Goal: Transaction & Acquisition: Purchase product/service

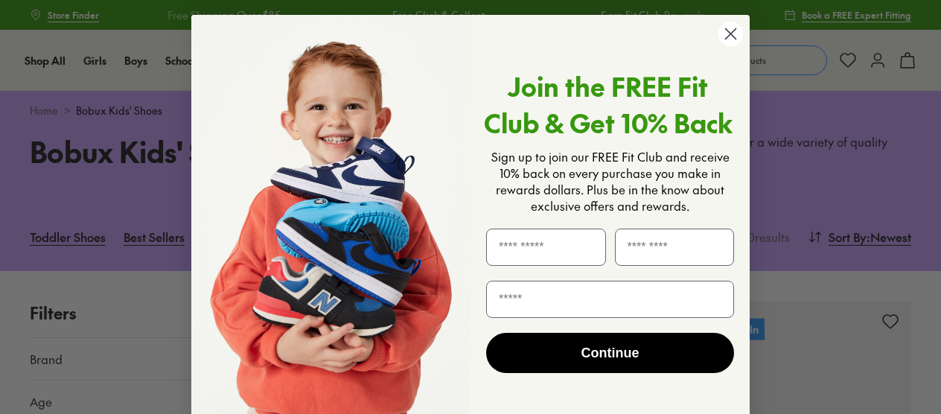
click at [729, 39] on circle "Close dialog" at bounding box center [730, 34] width 25 height 25
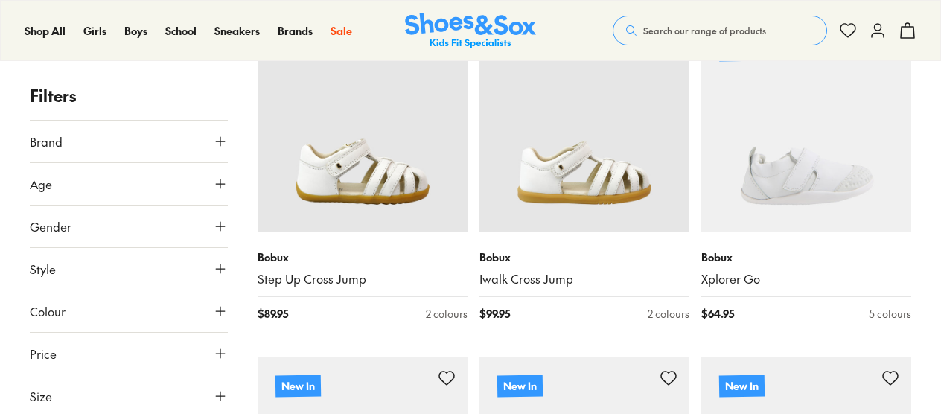
scroll to position [275, 0]
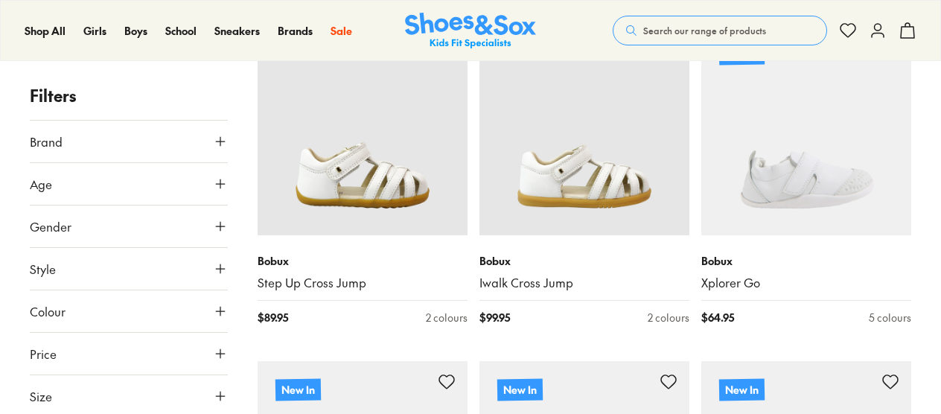
click at [219, 177] on icon at bounding box center [220, 183] width 15 height 15
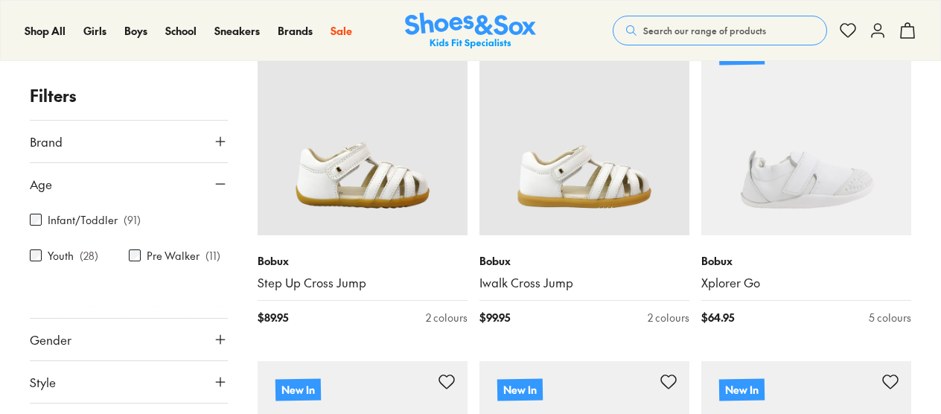
click at [219, 177] on icon at bounding box center [220, 183] width 15 height 15
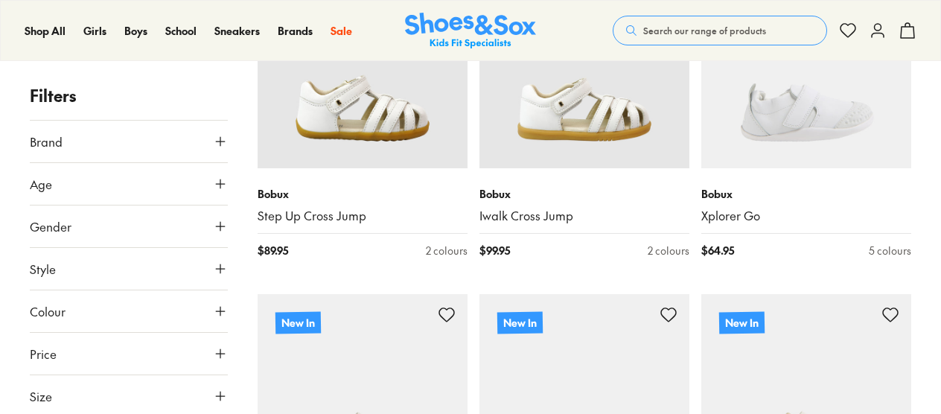
scroll to position [343, 0]
click at [217, 391] on icon at bounding box center [220, 396] width 15 height 15
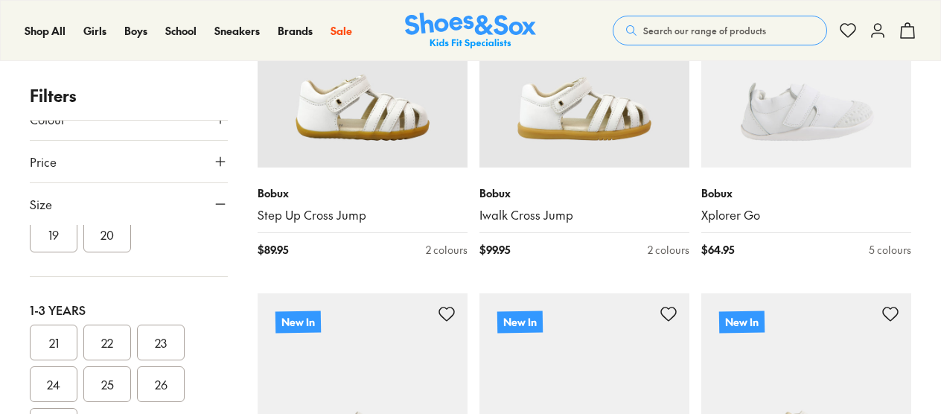
scroll to position [99, 0]
click at [48, 338] on button "21" at bounding box center [54, 339] width 48 height 36
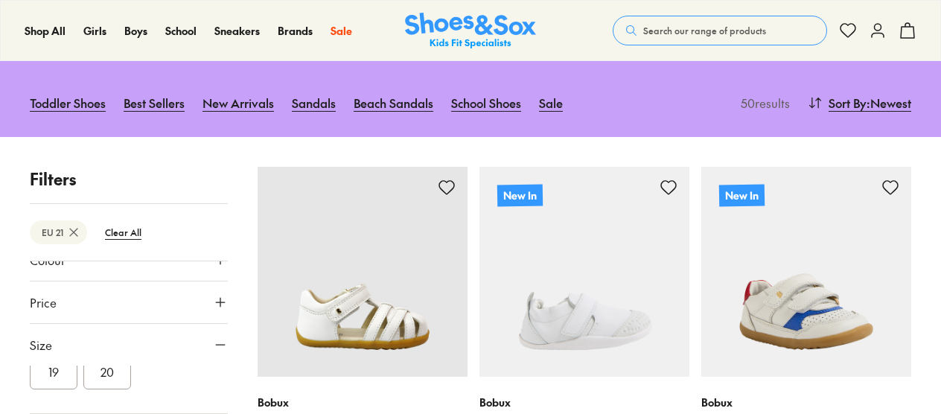
scroll to position [132, 0]
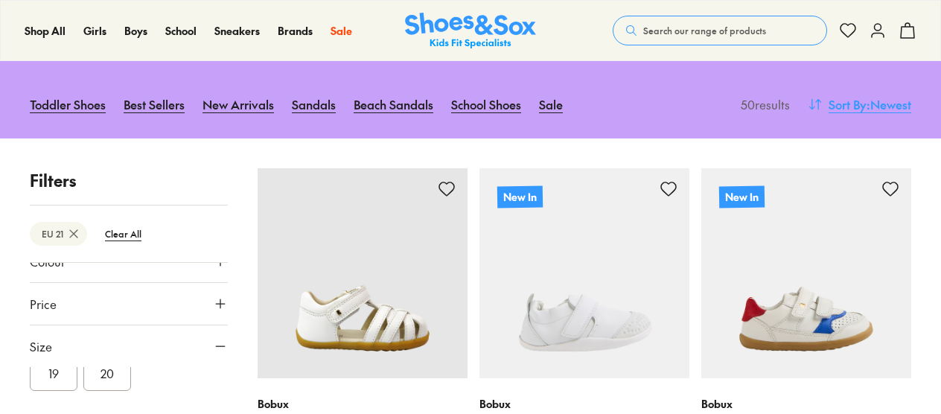
click at [872, 102] on span ": Newest" at bounding box center [888, 104] width 45 height 18
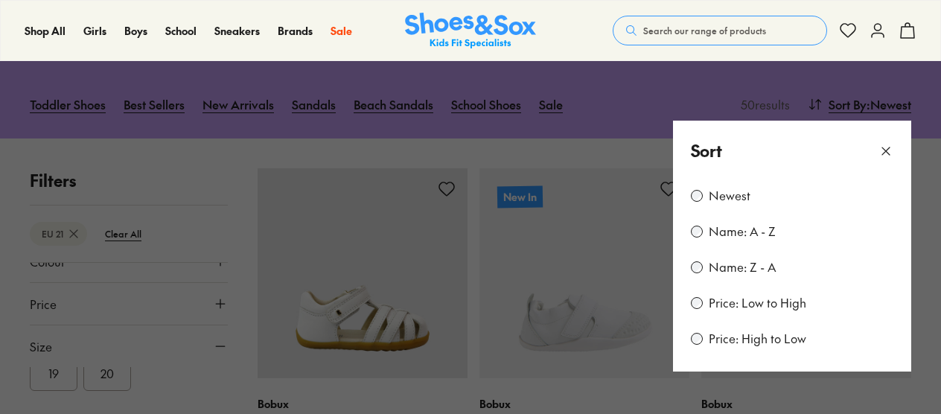
click at [748, 295] on label "Price: Low to High" at bounding box center [758, 303] width 98 height 16
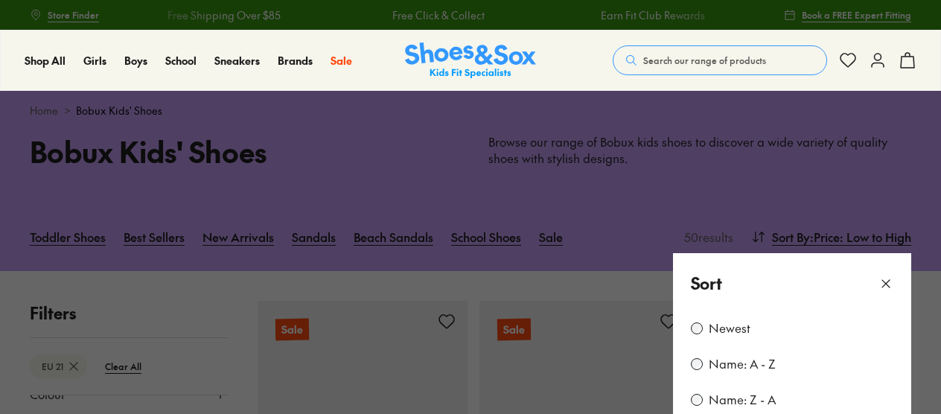
click at [889, 283] on icon at bounding box center [885, 283] width 15 height 15
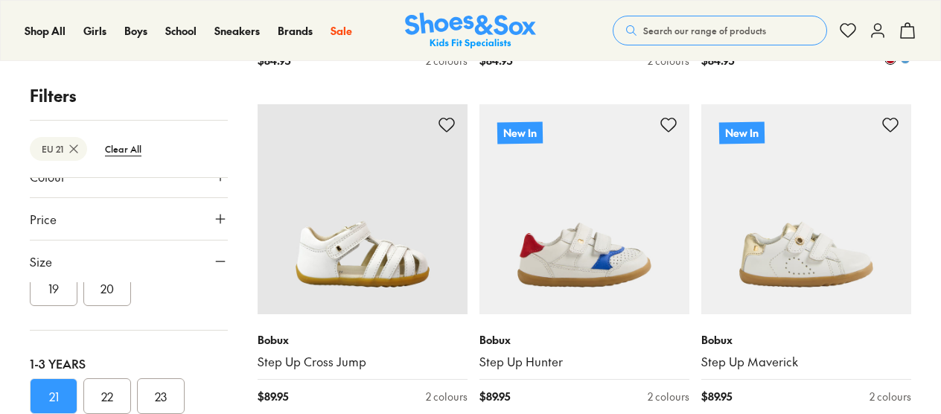
scroll to position [3218, 0]
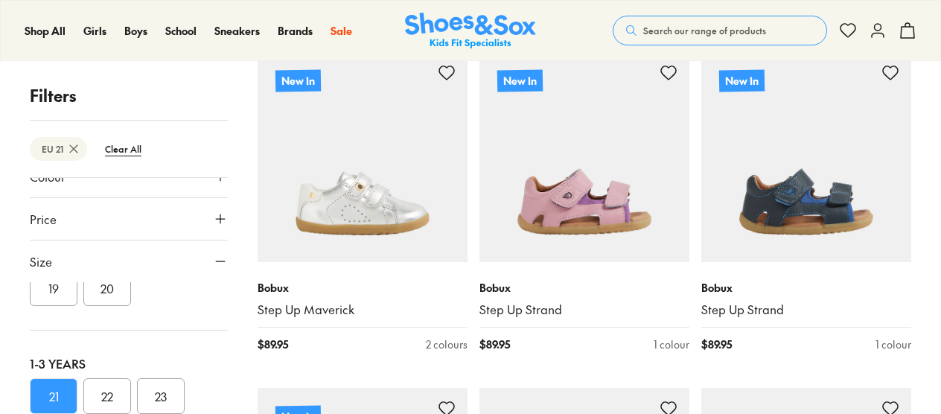
scroll to position [4302, 0]
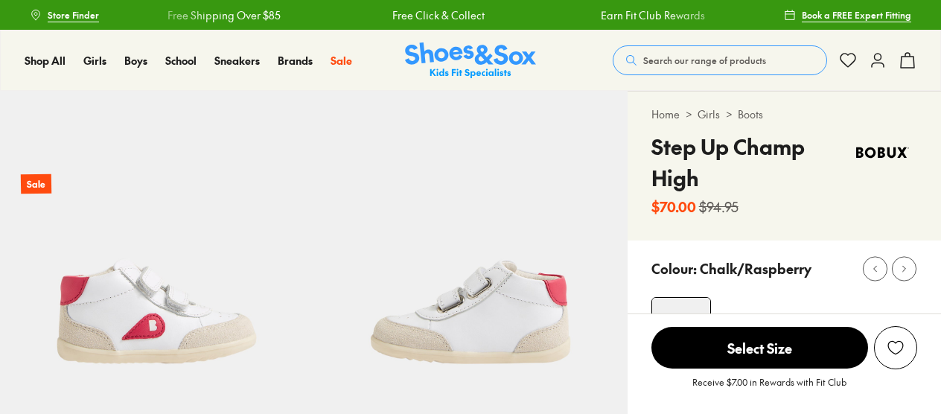
select select "*"
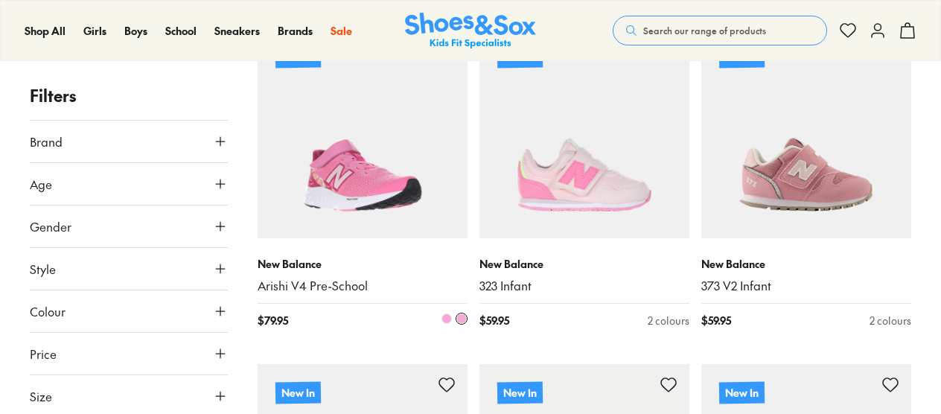
scroll to position [273, 0]
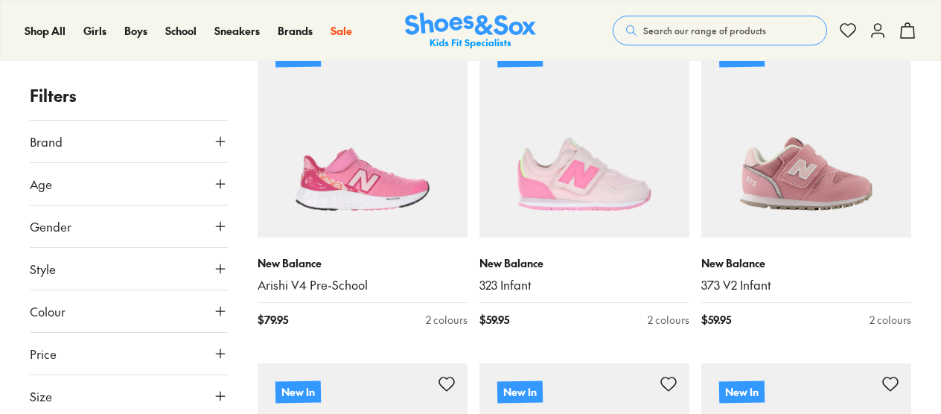
click at [220, 391] on icon at bounding box center [220, 396] width 15 height 15
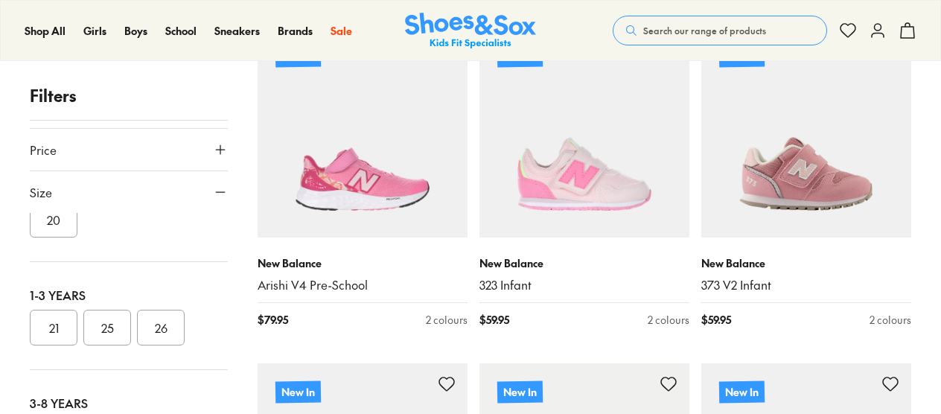
scroll to position [119, 0]
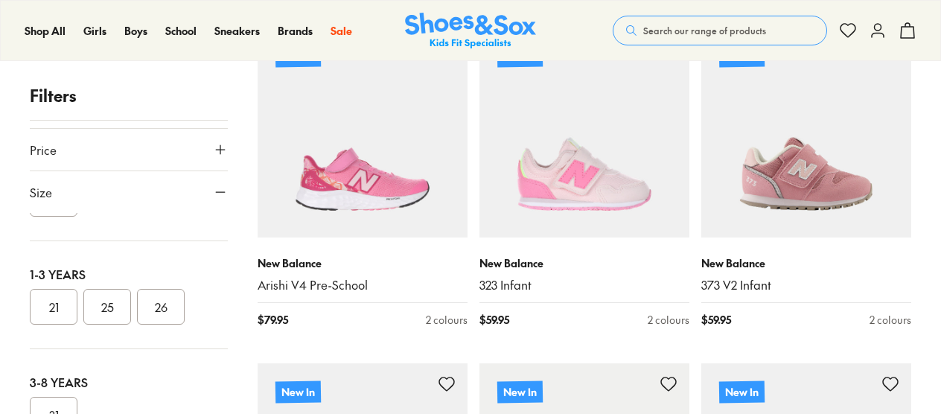
click at [52, 312] on button "21" at bounding box center [54, 307] width 48 height 36
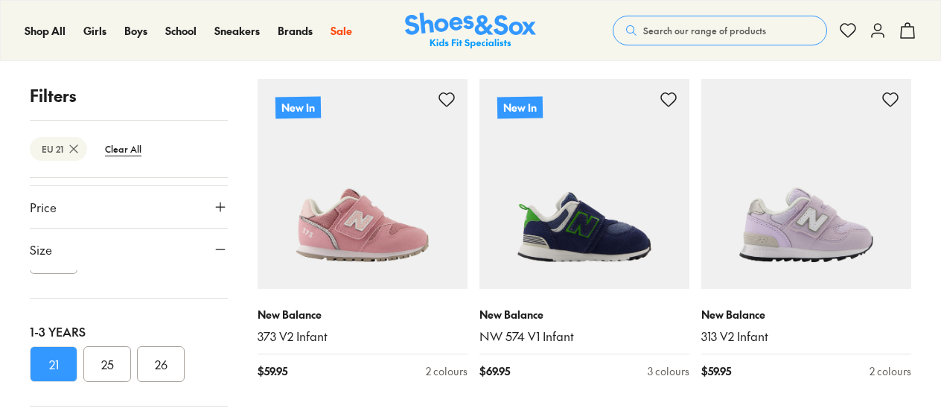
scroll to position [223, 0]
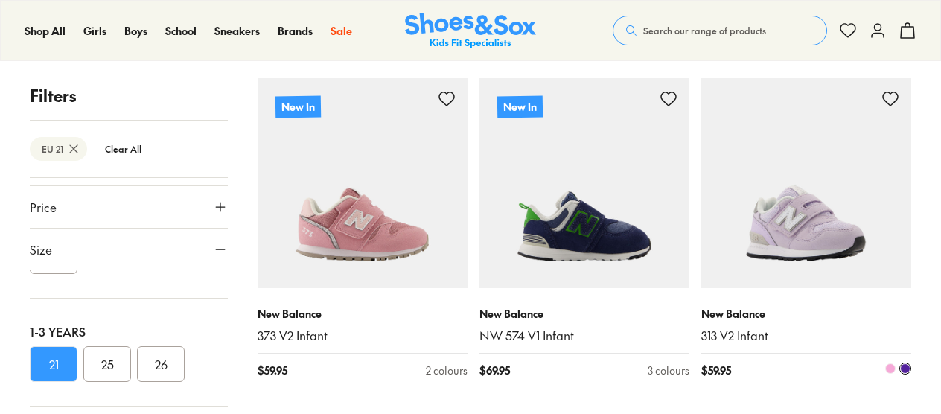
click at [770, 188] on img at bounding box center [806, 183] width 210 height 210
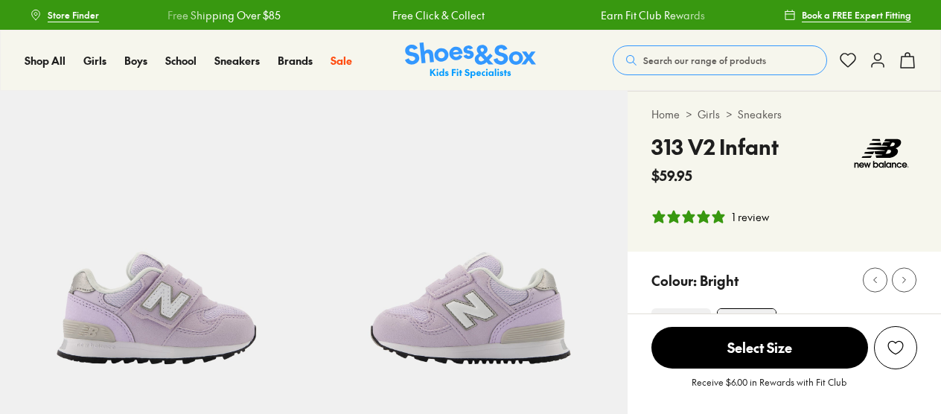
select select "*"
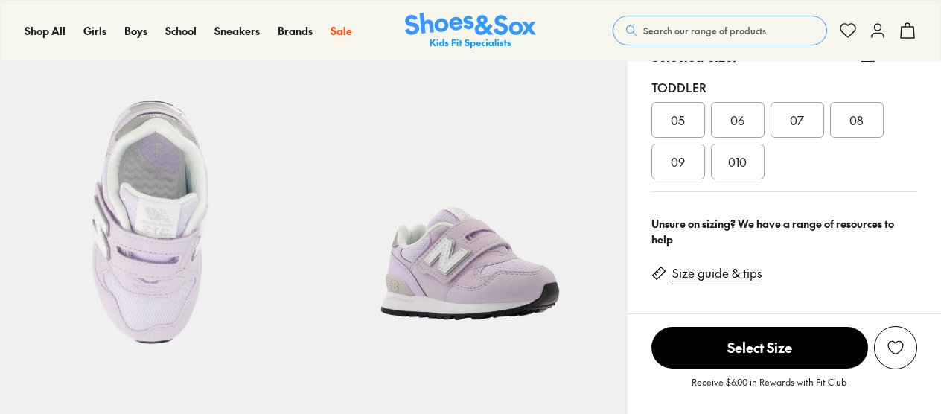
scroll to position [293, 0]
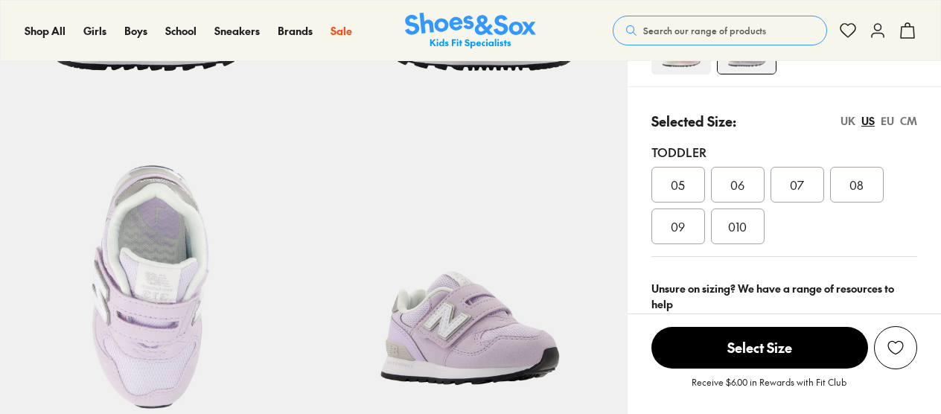
click at [889, 119] on div "EU" at bounding box center [887, 121] width 13 height 16
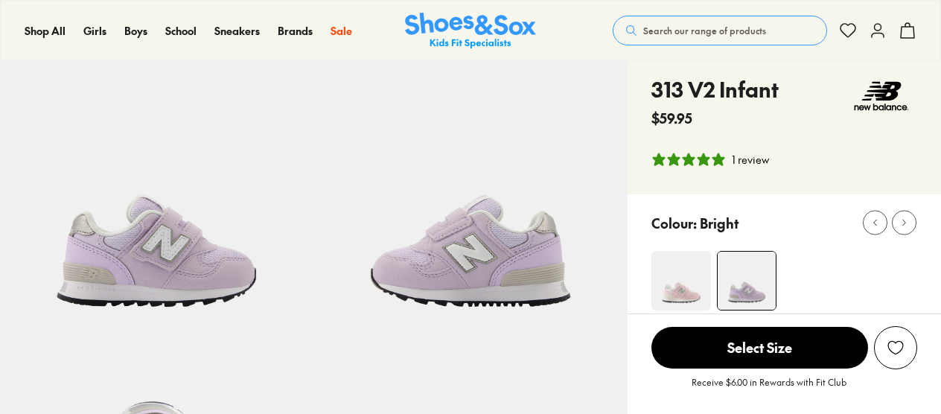
scroll to position [54, 0]
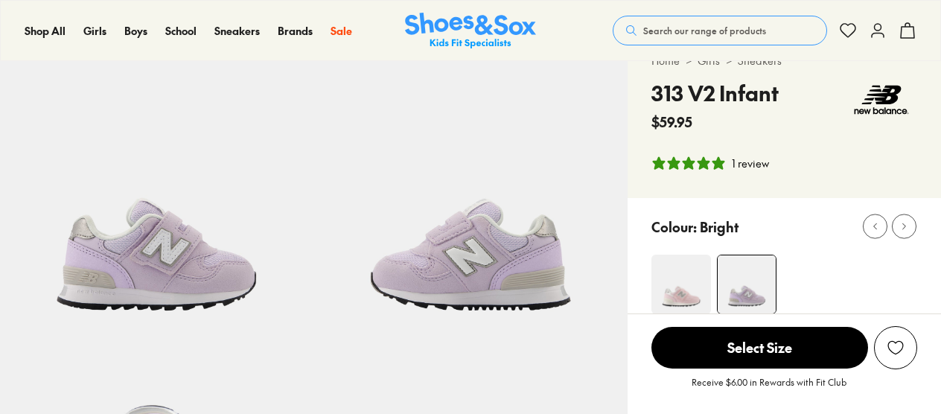
click at [115, 231] on img at bounding box center [156, 193] width 313 height 313
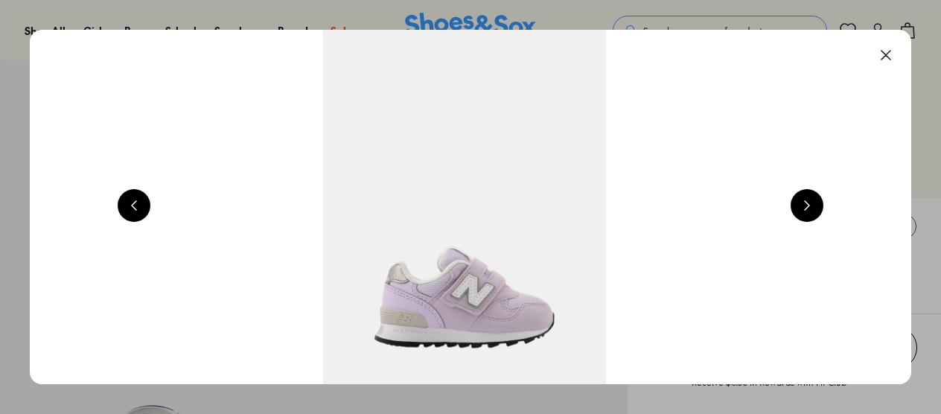
click at [808, 207] on button at bounding box center [806, 205] width 33 height 33
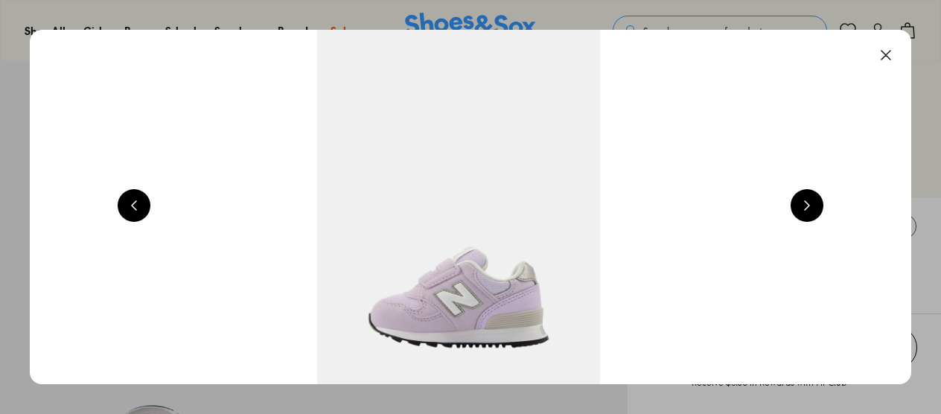
click at [808, 207] on button at bounding box center [806, 205] width 33 height 33
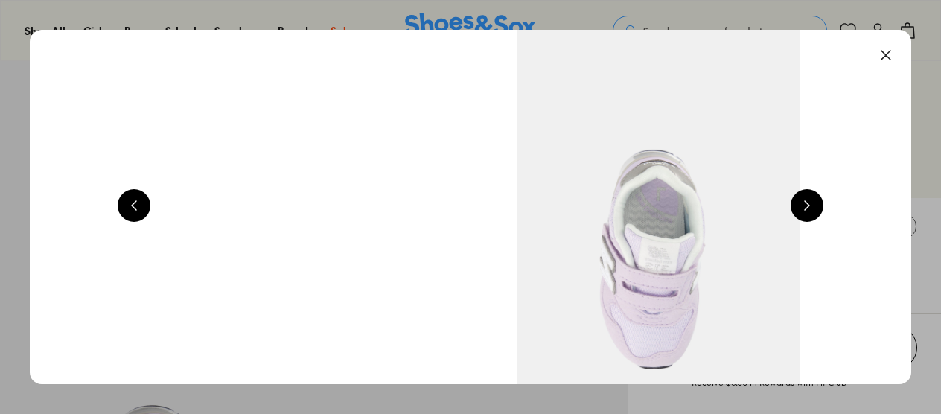
scroll to position [0, 2662]
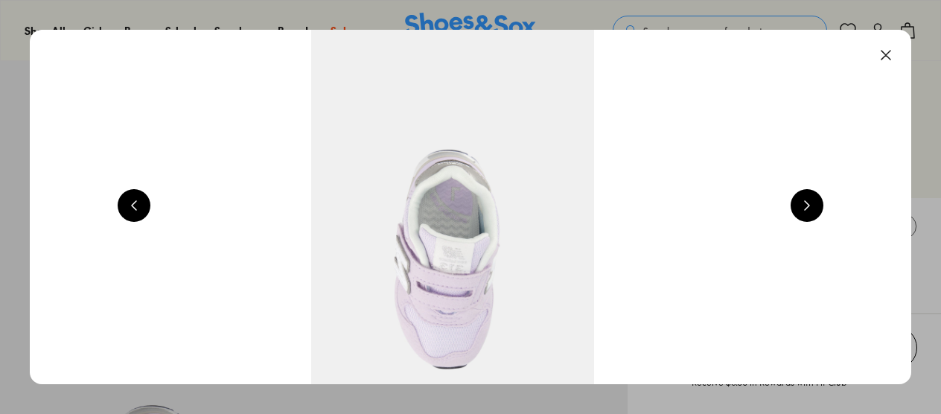
click at [808, 207] on button at bounding box center [806, 205] width 33 height 33
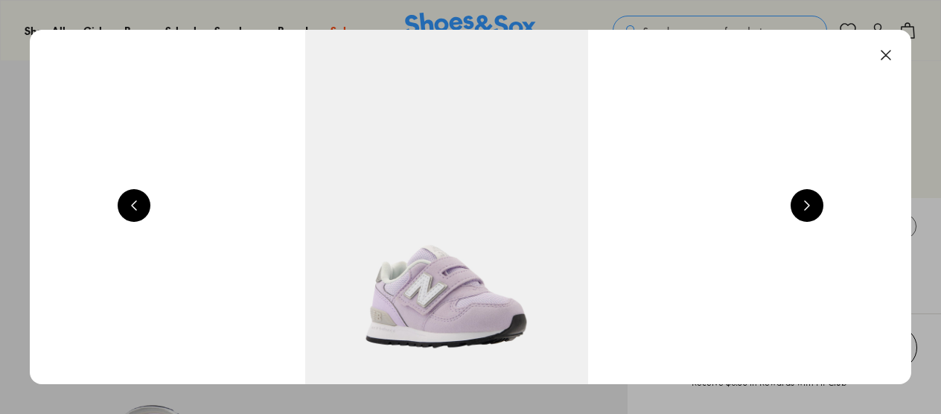
click at [808, 207] on button at bounding box center [806, 205] width 33 height 33
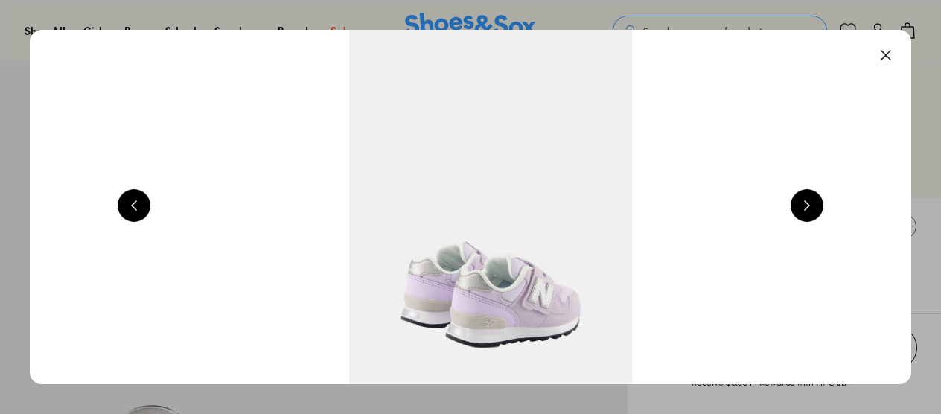
scroll to position [0, 4436]
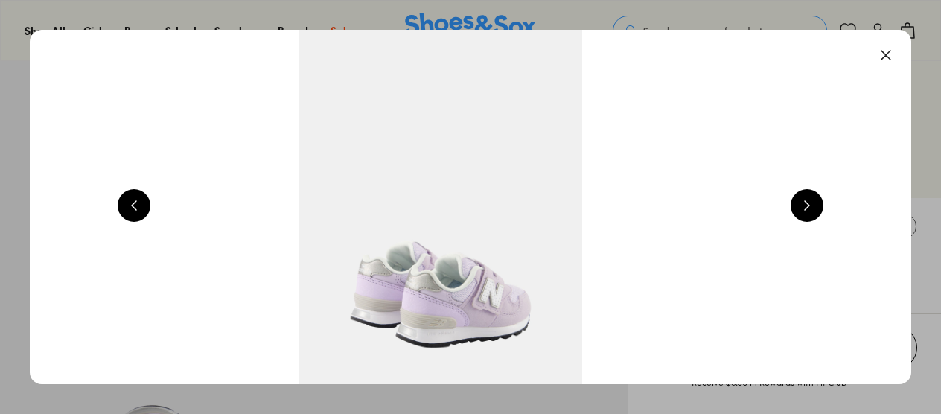
click at [884, 50] on button at bounding box center [885, 55] width 33 height 33
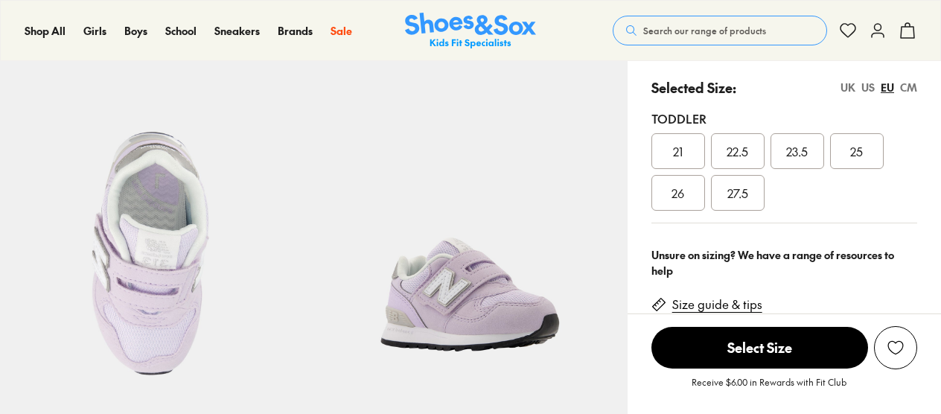
scroll to position [334, 0]
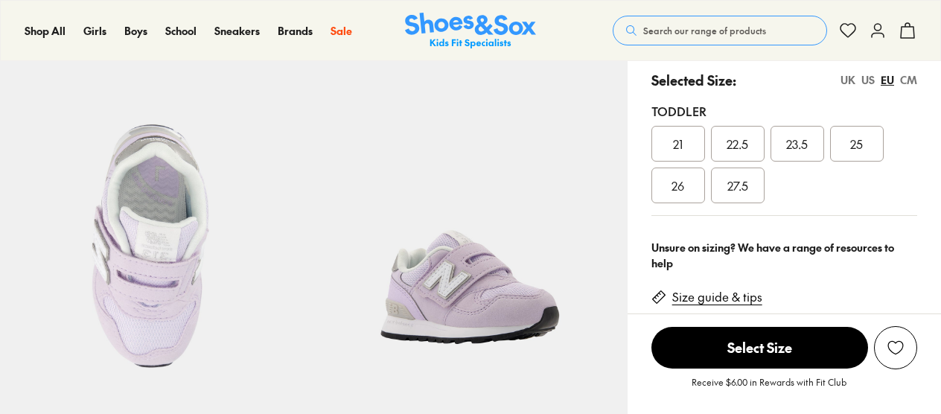
click at [707, 293] on link "Size guide & tips" at bounding box center [717, 297] width 90 height 16
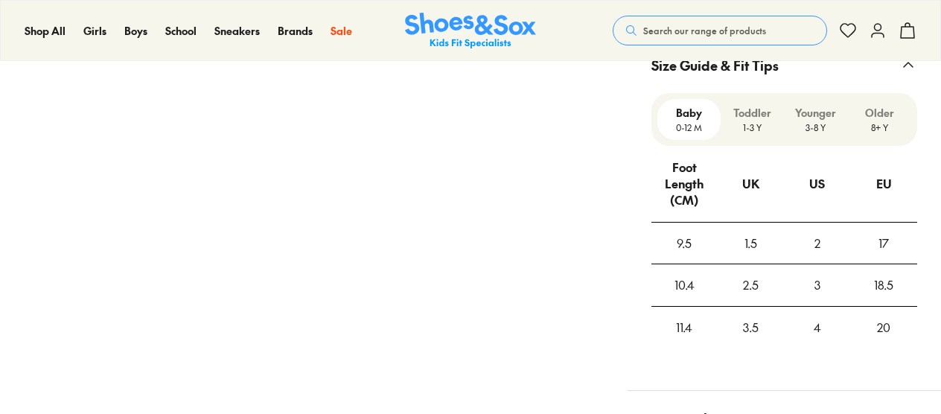
scroll to position [1035, 0]
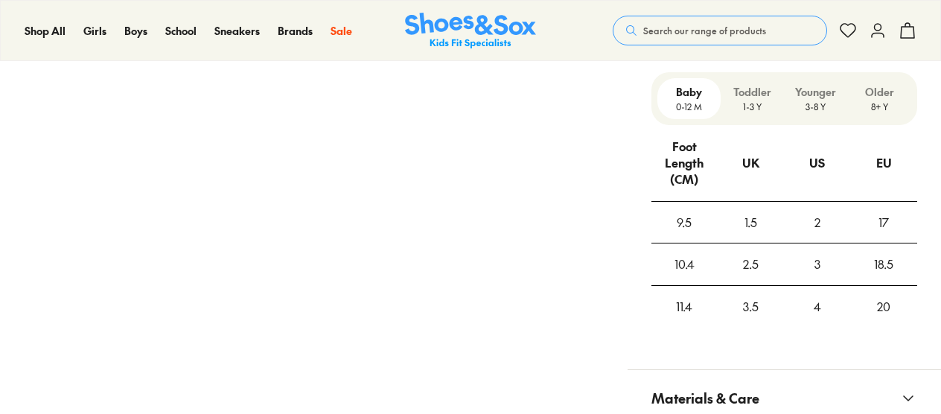
click at [750, 95] on p "Toddler" at bounding box center [751, 92] width 51 height 16
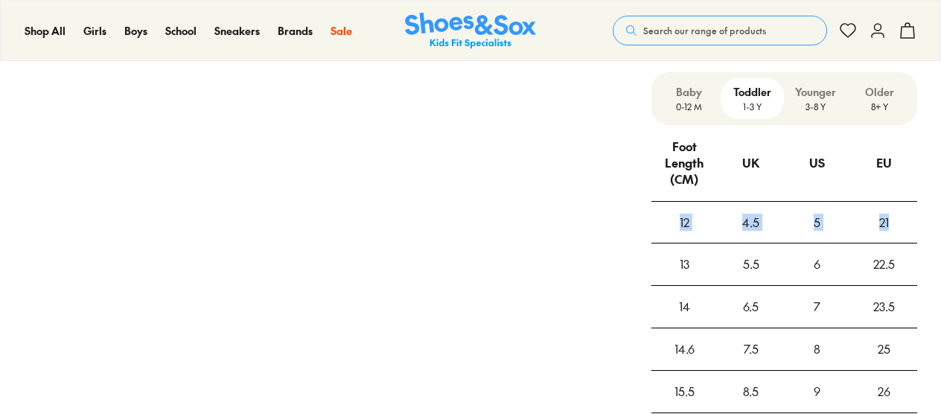
drag, startPoint x: 680, startPoint y: 219, endPoint x: 892, endPoint y: 235, distance: 212.8
click at [892, 235] on tr "12 4.5 5 21" at bounding box center [784, 222] width 266 height 42
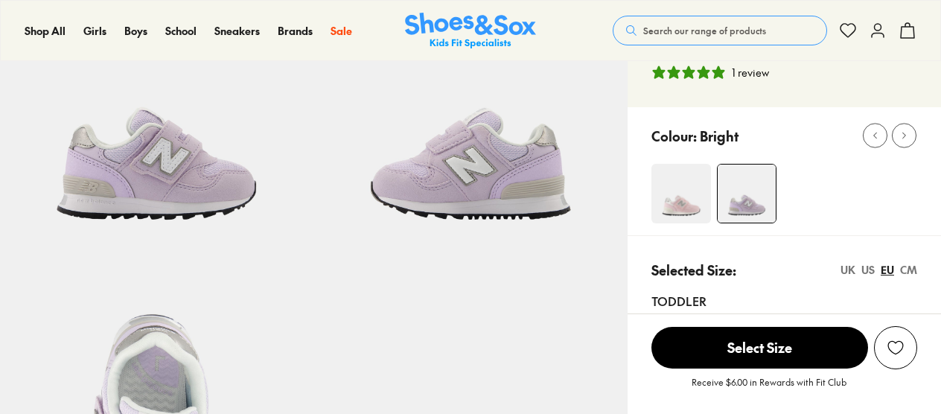
scroll to position [68, 0]
